Goal: Navigation & Orientation: Understand site structure

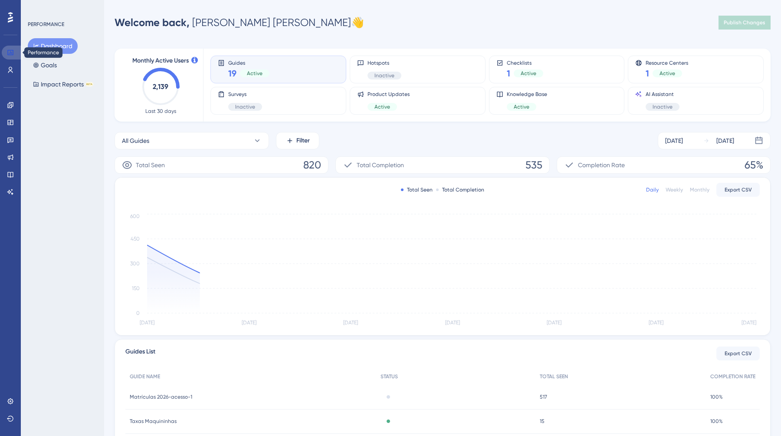
click at [10, 51] on icon at bounding box center [10, 52] width 6 height 5
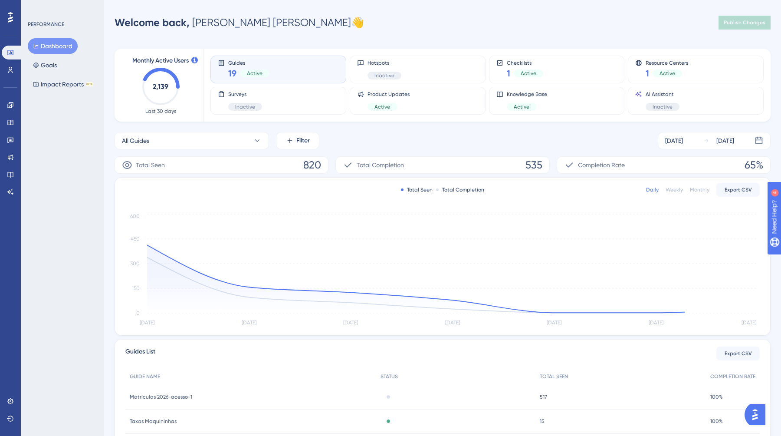
click at [7, 22] on div at bounding box center [10, 17] width 14 height 14
click at [8, 106] on icon at bounding box center [10, 105] width 7 height 7
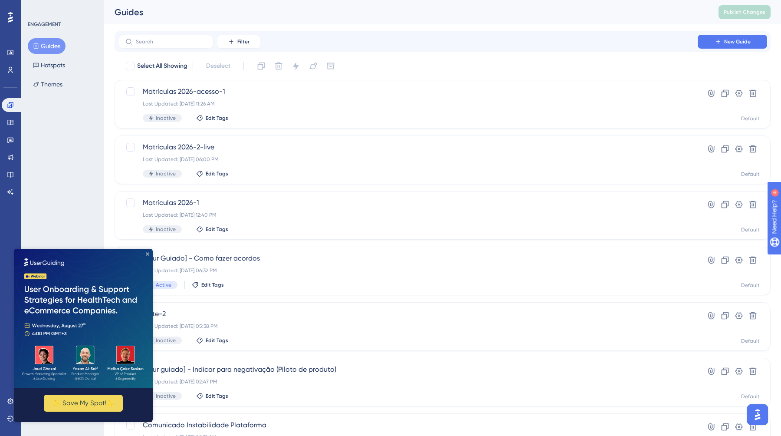
click at [147, 252] on icon "Close Preview" at bounding box center [147, 253] width 3 height 3
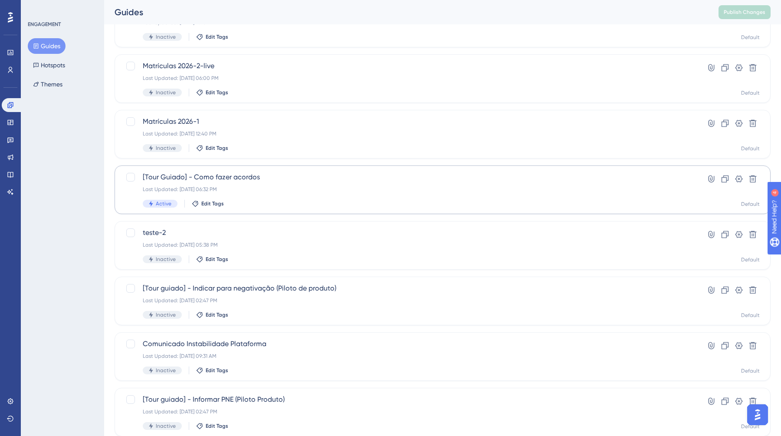
scroll to position [83, 0]
click at [10, 108] on icon at bounding box center [10, 105] width 7 height 7
click at [10, 124] on icon at bounding box center [10, 122] width 6 height 5
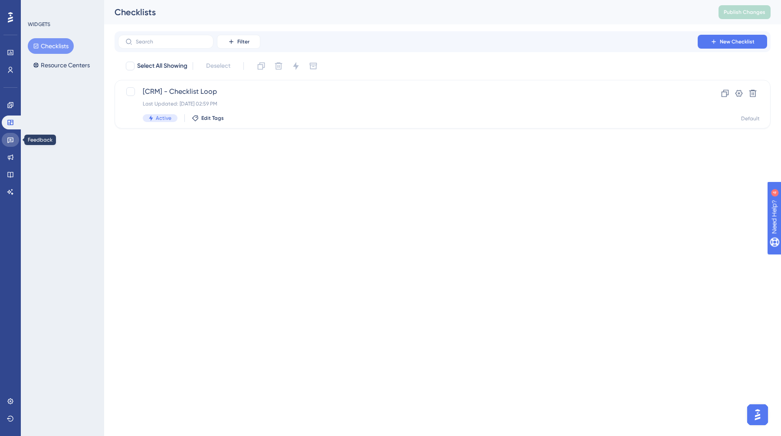
click at [10, 137] on icon at bounding box center [10, 139] width 7 height 7
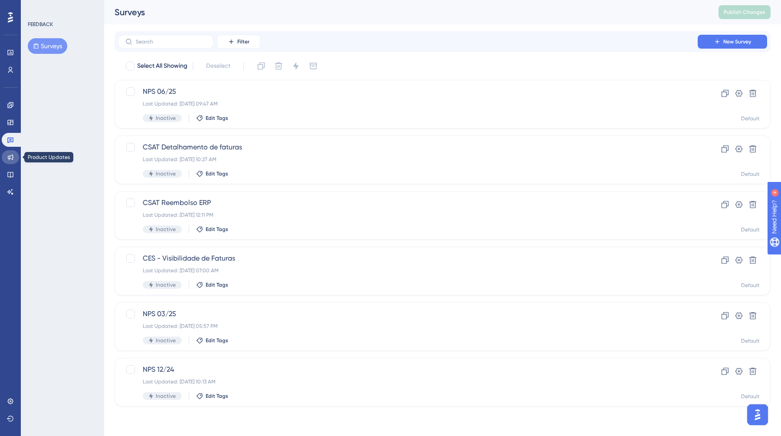
click at [10, 155] on icon at bounding box center [10, 157] width 7 height 7
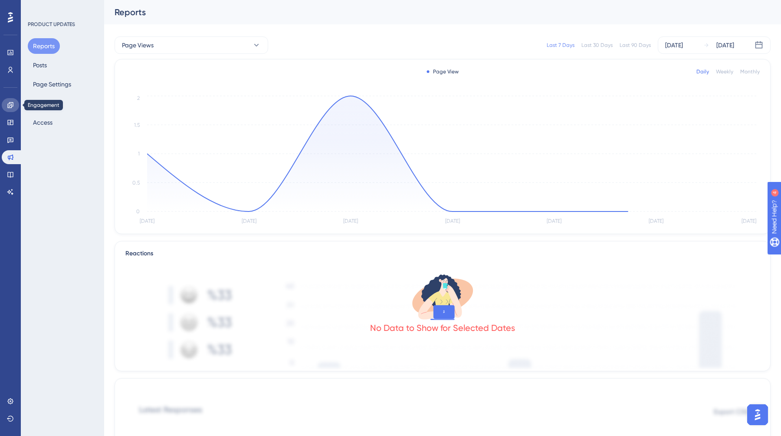
click at [6, 102] on link at bounding box center [10, 105] width 17 height 14
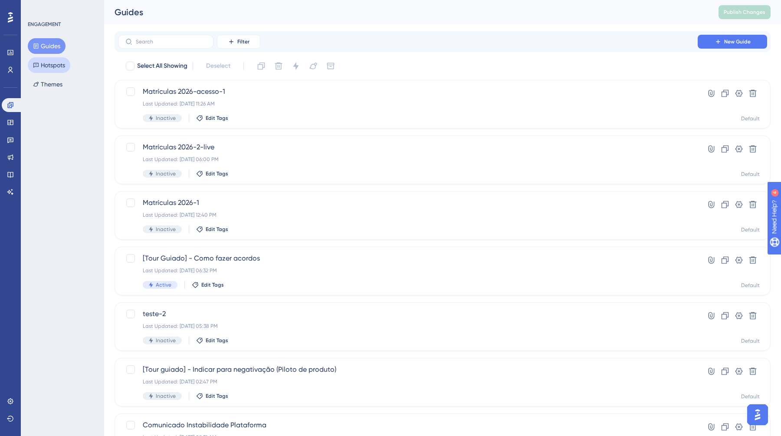
click at [57, 68] on button "Hotspots" at bounding box center [49, 65] width 43 height 16
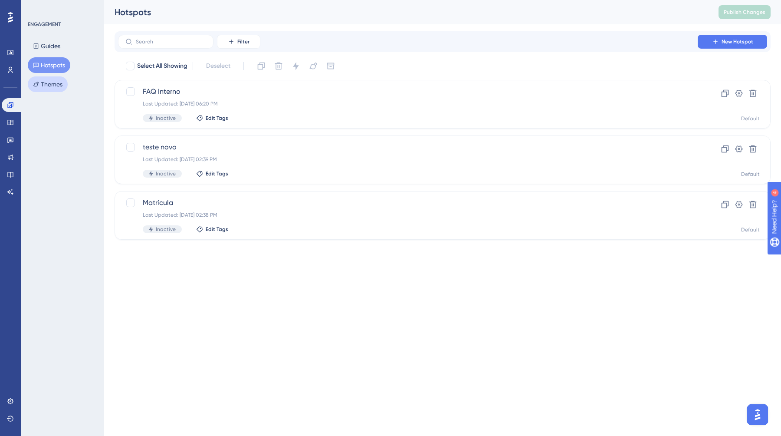
click at [57, 85] on button "Themes" at bounding box center [48, 84] width 40 height 16
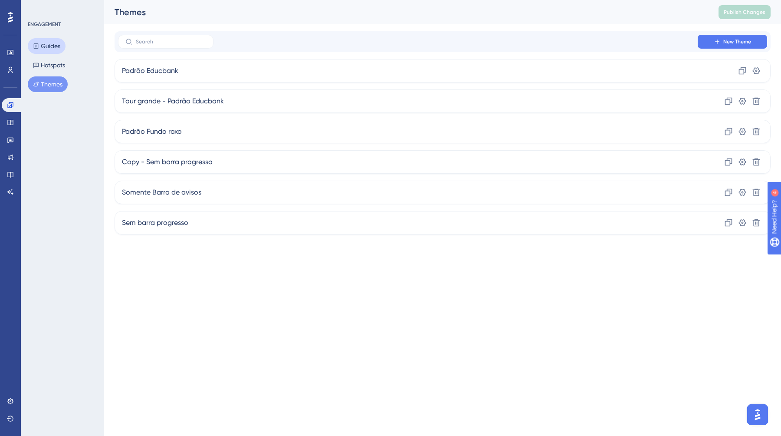
click at [55, 44] on button "Guides" at bounding box center [47, 46] width 38 height 16
